Goal: Task Accomplishment & Management: Manage account settings

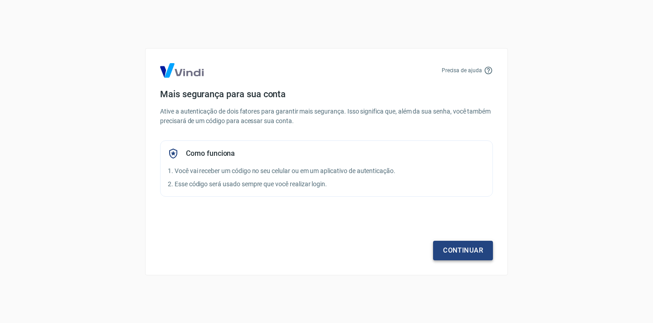
click at [463, 254] on link "Continuar" at bounding box center [463, 249] width 60 height 19
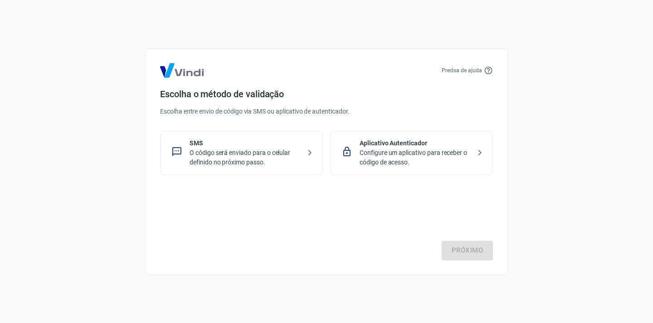
click at [360, 165] on p "Configure um aplicativo para receber o código de acesso." at bounding box center [415, 157] width 111 height 19
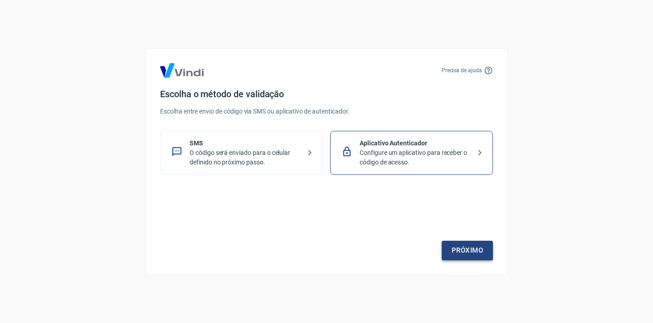
click at [455, 253] on link "Próximo" at bounding box center [467, 249] width 51 height 19
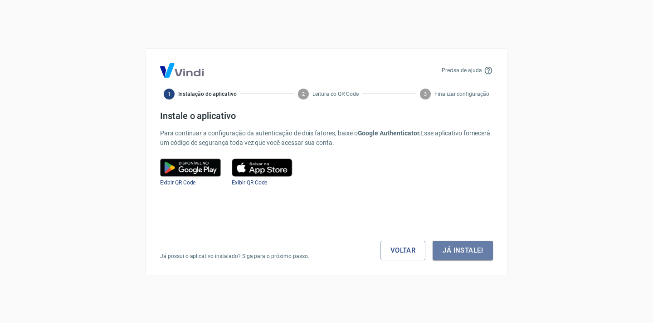
click at [455, 253] on button "Já instalei" at bounding box center [463, 249] width 60 height 19
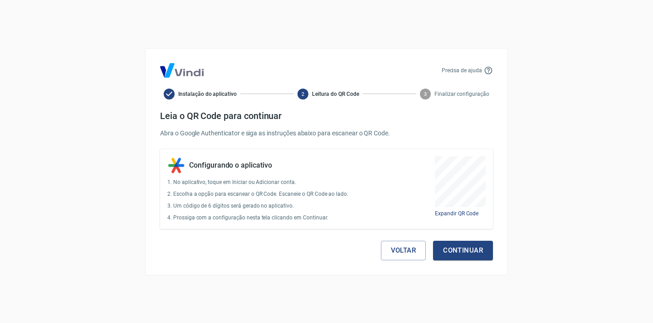
click at [455, 253] on button "Continuar" at bounding box center [463, 249] width 60 height 19
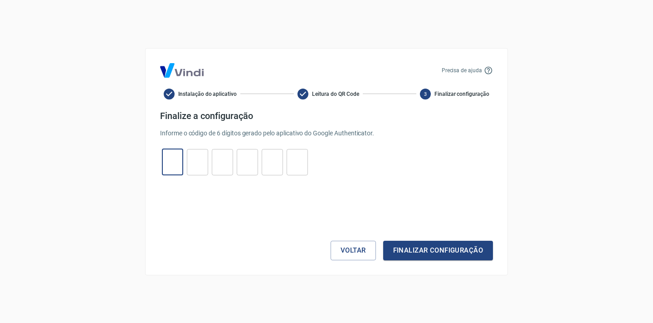
click at [166, 167] on input "tel" at bounding box center [172, 162] width 21 height 20
type input "2"
type input "5"
type input "7"
type input "9"
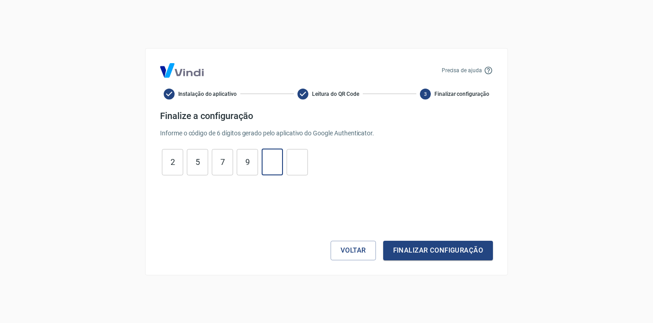
type input "6"
type input "2"
click at [413, 241] on button "Finalizar configuração" at bounding box center [438, 249] width 110 height 19
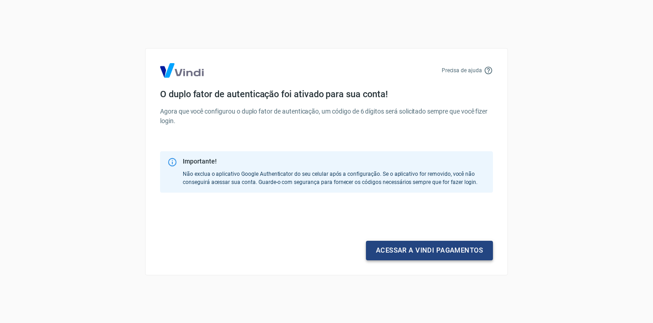
click at [407, 250] on link "Acessar a Vindi pagamentos" at bounding box center [429, 249] width 127 height 19
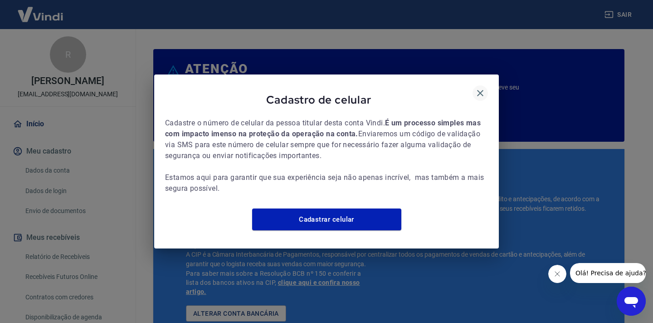
click at [478, 88] on icon "button" at bounding box center [480, 93] width 11 height 11
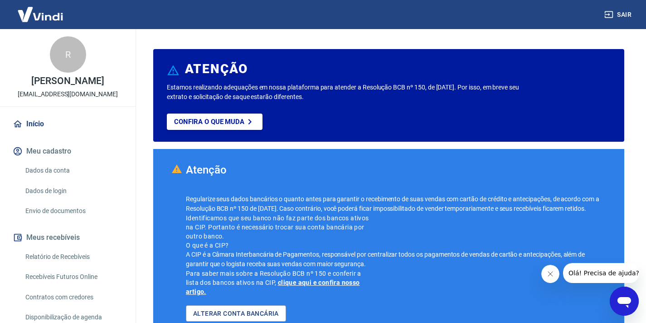
click at [30, 15] on img at bounding box center [40, 14] width 59 height 28
